Goal: Task Accomplishment & Management: Manage account settings

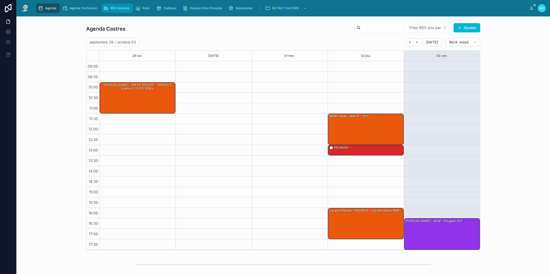
click at [119, 9] on span "RDV Annulés" at bounding box center [120, 8] width 19 height 4
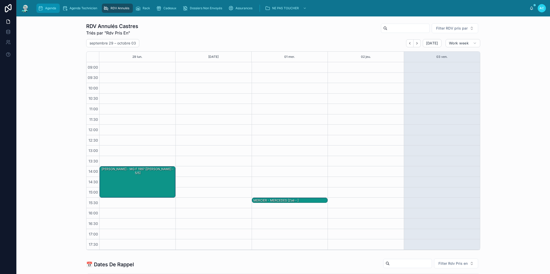
click at [54, 8] on span "Agenda" at bounding box center [50, 8] width 11 height 4
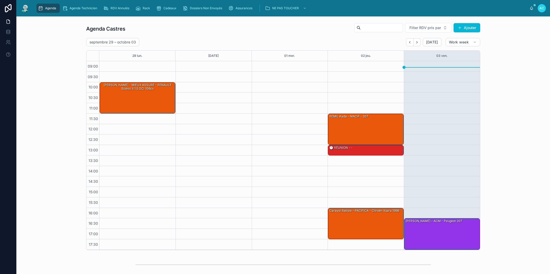
click at [432, 92] on div "16:30 – 18:00 [PERSON_NAME] - ACM - Peugeot 207" at bounding box center [442, 155] width 76 height 188
click at [408, 41] on icon "Back" at bounding box center [410, 42] width 4 height 4
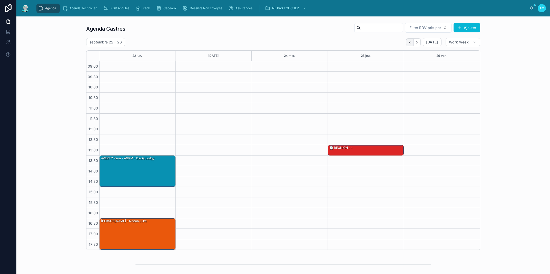
click at [409, 44] on icon "Back" at bounding box center [410, 42] width 4 height 4
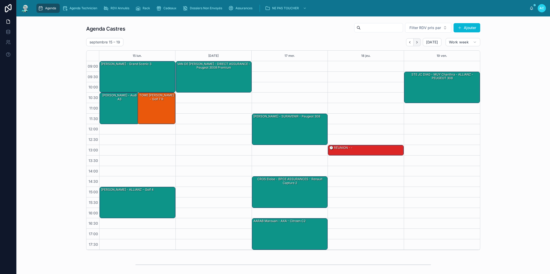
click at [417, 41] on icon "Next" at bounding box center [417, 42] width 1 height 2
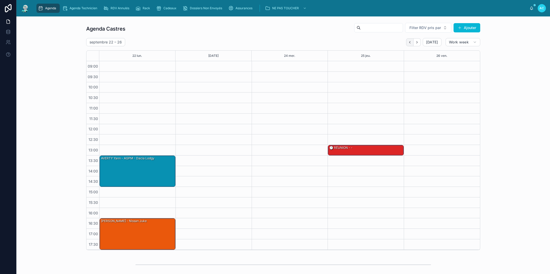
click at [409, 42] on icon "Back" at bounding box center [409, 42] width 1 height 2
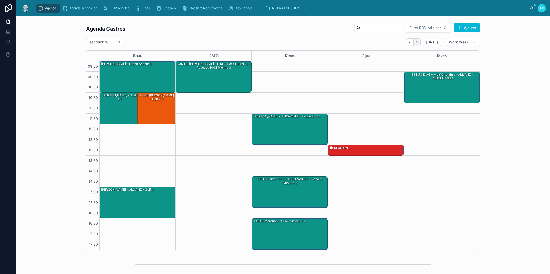
click at [415, 41] on icon "Next" at bounding box center [417, 42] width 4 height 4
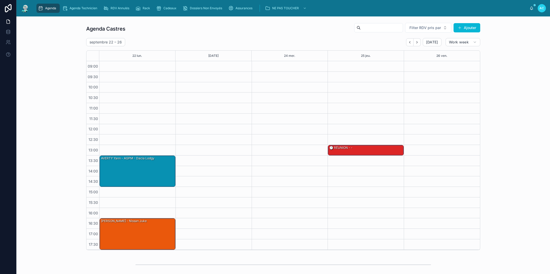
click at [415, 41] on icon "Next" at bounding box center [417, 42] width 4 height 4
